Goal: Information Seeking & Learning: Find specific fact

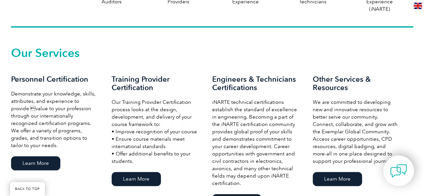
scroll to position [603, 0]
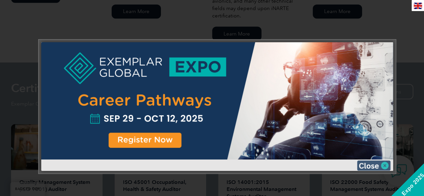
click at [384, 168] on img at bounding box center [374, 166] width 34 height 10
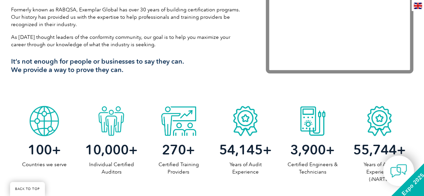
scroll to position [264, 0]
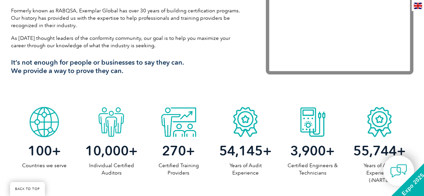
drag, startPoint x: 10, startPoint y: 59, endPoint x: 137, endPoint y: 75, distance: 128.3
click at [137, 75] on div "We’re here for auditors who want to make a difference Formerly known as RABQSA,…" at bounding box center [212, 31] width 424 height 143
click at [134, 75] on div "We’re here for auditors who want to make a difference Formerly known as RABQSA,…" at bounding box center [128, 30] width 235 height 100
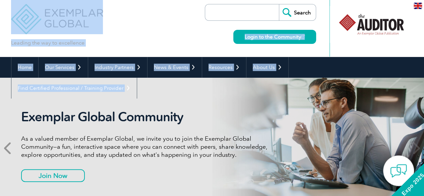
scroll to position [0, 0]
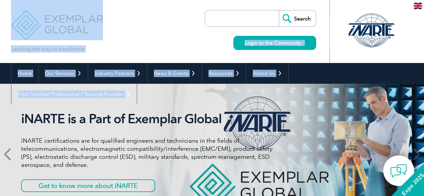
drag, startPoint x: 108, startPoint y: 70, endPoint x: 9, endPoint y: 20, distance: 110.6
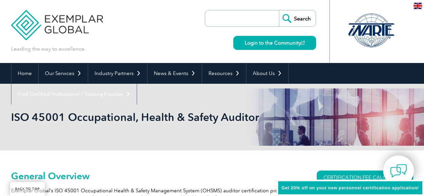
scroll to position [134, 0]
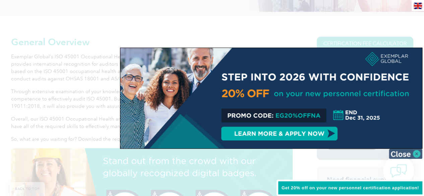
click at [414, 155] on img at bounding box center [406, 154] width 34 height 10
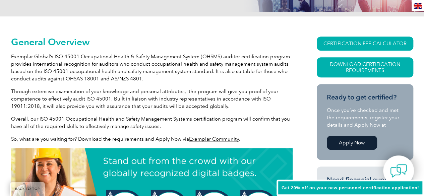
click at [233, 138] on link "Exemplar Community" at bounding box center [214, 139] width 50 height 6
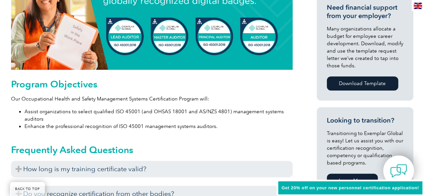
scroll to position [335, 0]
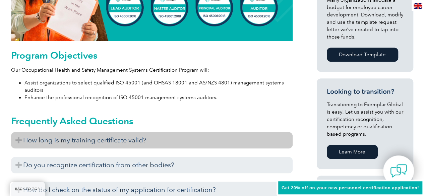
click at [144, 140] on h3 "How long is my training certificate valid?" at bounding box center [151, 140] width 281 height 16
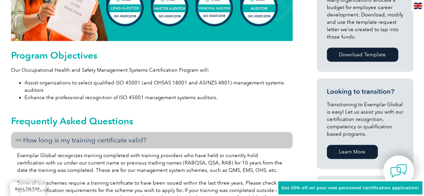
scroll to position [369, 0]
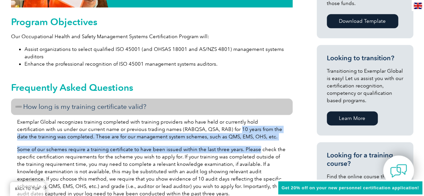
drag, startPoint x: 208, startPoint y: 131, endPoint x: 255, endPoint y: 140, distance: 47.9
click at [255, 140] on div "Exemplar Global recognizes training completed with training providers who have …" at bounding box center [151, 159] width 281 height 88
click at [254, 141] on div "Exemplar Global recognizes training completed with training providers who have …" at bounding box center [151, 159] width 281 height 88
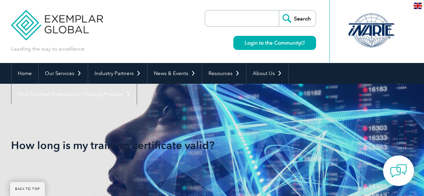
scroll to position [159, 0]
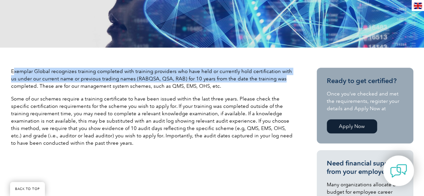
drag, startPoint x: 12, startPoint y: 71, endPoint x: 276, endPoint y: 77, distance: 264.2
click at [276, 77] on p "Exemplar Global recognizes training completed with training providers who have …" at bounding box center [151, 79] width 281 height 22
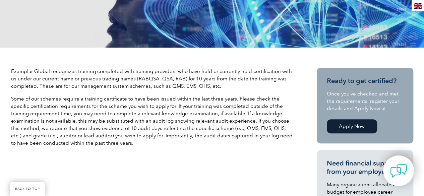
click at [261, 84] on p "Exemplar Global recognizes training completed with training providers who have …" at bounding box center [151, 79] width 281 height 22
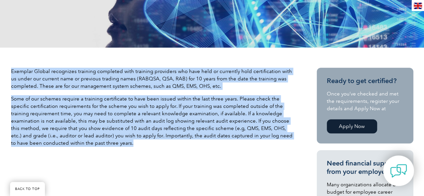
drag, startPoint x: 10, startPoint y: 69, endPoint x: 117, endPoint y: 150, distance: 133.9
copy div "Exemplar Global recognizes training completed with training providers who have …"
